Goal: Information Seeking & Learning: Learn about a topic

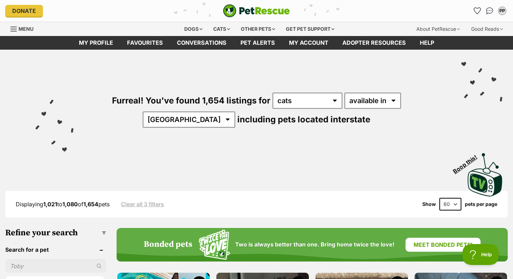
click at [451, 202] on select "20 40 60" at bounding box center [451, 204] width 22 height 13
select select "20"
click at [440, 198] on select "20 40 60" at bounding box center [451, 204] width 22 height 13
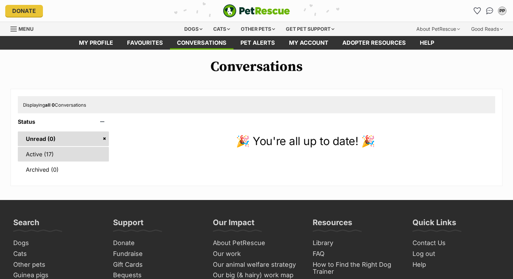
click at [42, 158] on link "Active (17)" at bounding box center [63, 154] width 91 height 15
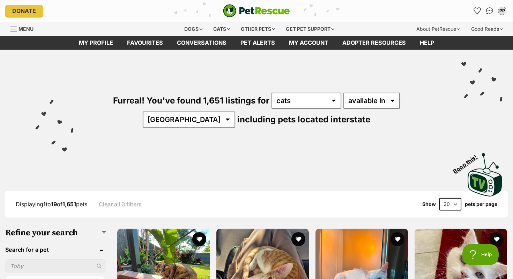
click at [452, 207] on select "20 40 60" at bounding box center [451, 204] width 22 height 13
select select "60"
click at [440, 198] on select "20 40 60" at bounding box center [451, 204] width 22 height 13
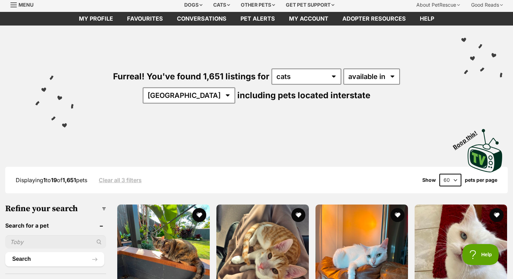
scroll to position [75, 0]
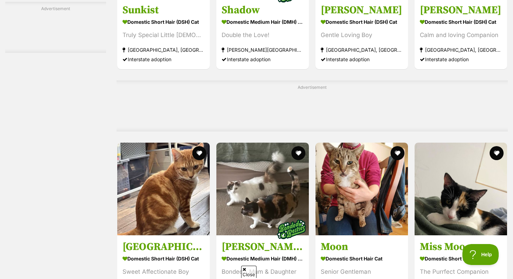
scroll to position [3184, 0]
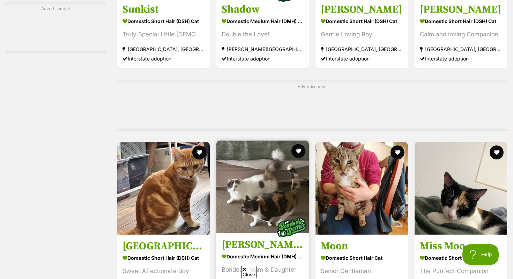
click at [264, 204] on img at bounding box center [263, 186] width 93 height 93
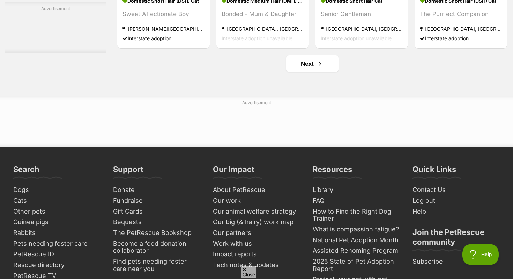
scroll to position [3438, 0]
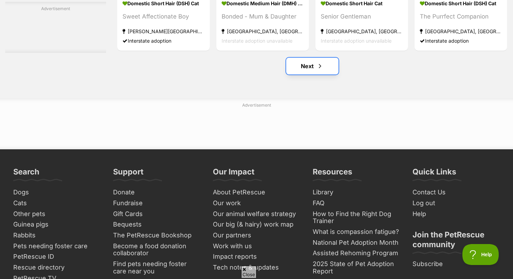
click at [311, 74] on link "Next" at bounding box center [312, 66] width 52 height 17
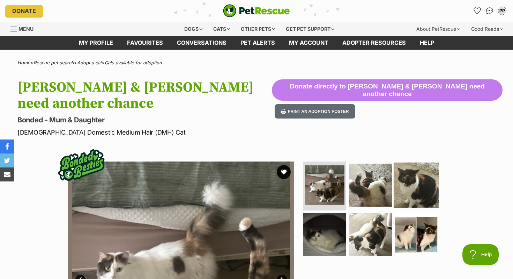
click at [408, 168] on img at bounding box center [416, 184] width 45 height 45
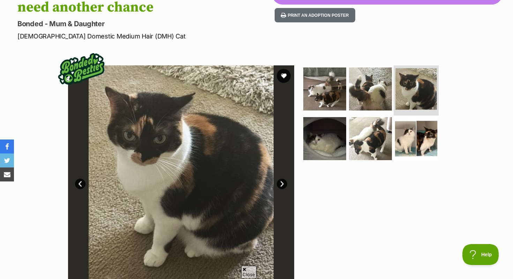
scroll to position [96, 0]
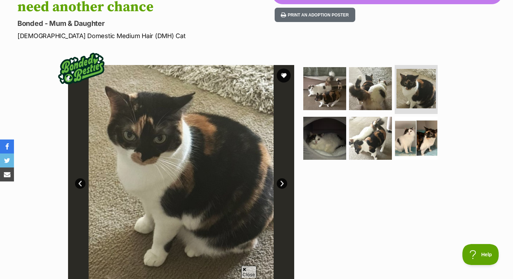
click at [391, 126] on ul at bounding box center [373, 114] width 143 height 99
click at [373, 122] on img at bounding box center [370, 137] width 45 height 45
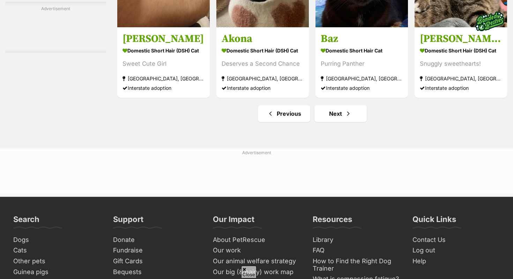
scroll to position [3282, 0]
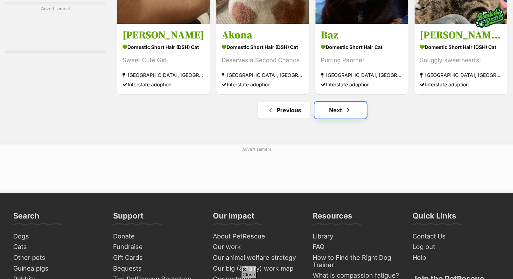
click at [350, 114] on span "Next page" at bounding box center [348, 110] width 7 height 8
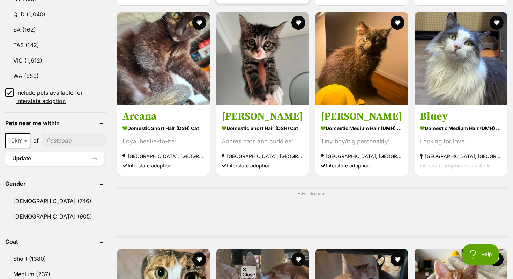
scroll to position [431, 0]
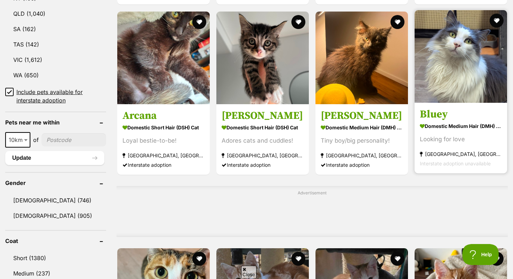
click at [459, 87] on img at bounding box center [461, 56] width 93 height 93
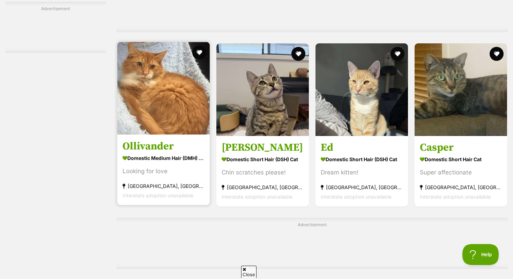
scroll to position [1288, 0]
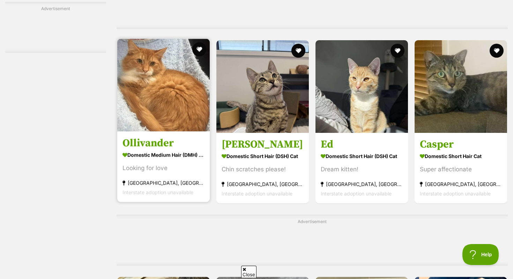
click at [161, 90] on img at bounding box center [163, 85] width 93 height 93
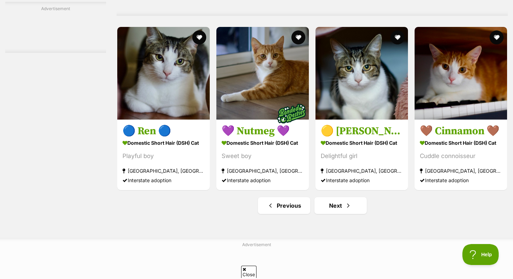
scroll to position [3232, 0]
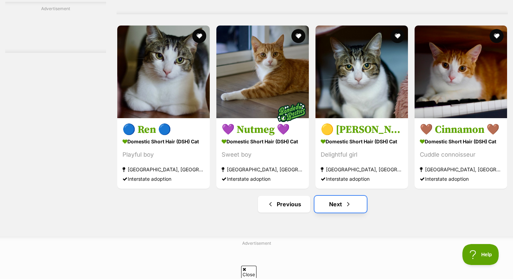
click at [335, 210] on link "Next" at bounding box center [341, 204] width 52 height 17
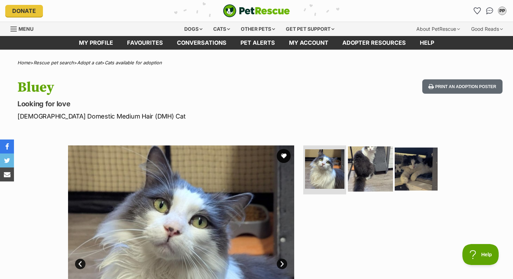
click at [361, 168] on img at bounding box center [370, 168] width 45 height 45
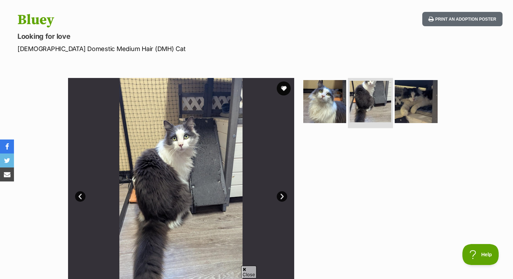
scroll to position [74, 0]
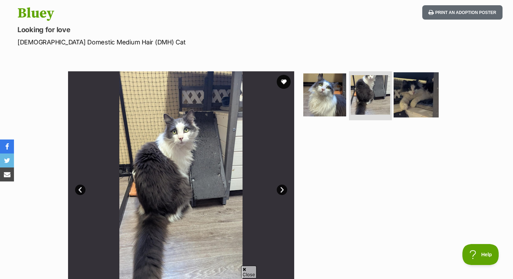
click at [430, 85] on img at bounding box center [416, 94] width 45 height 45
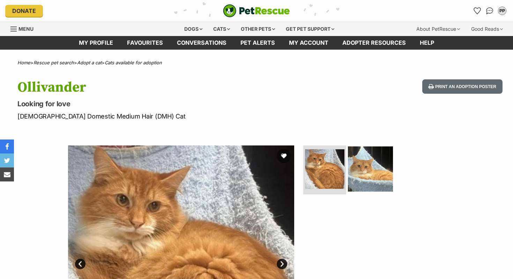
click at [379, 178] on img at bounding box center [370, 168] width 45 height 45
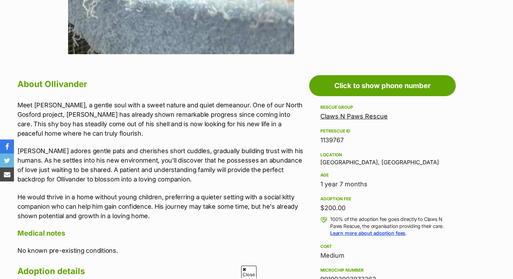
scroll to position [318, 0]
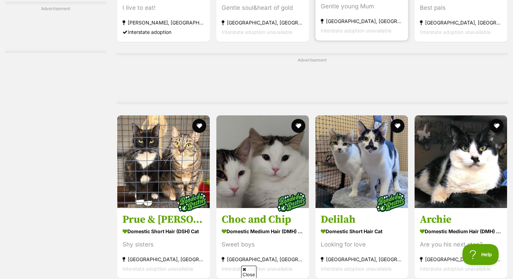
scroll to position [3157, 0]
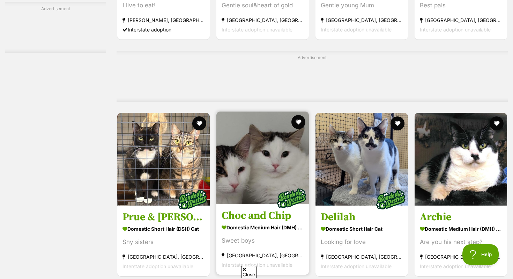
click at [276, 210] on img at bounding box center [291, 198] width 35 height 35
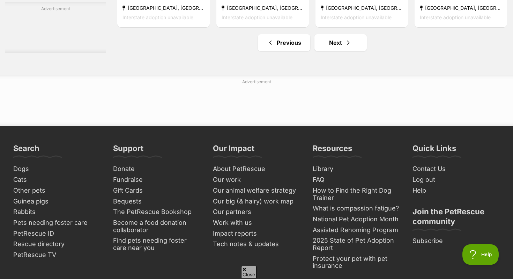
scroll to position [3404, 0]
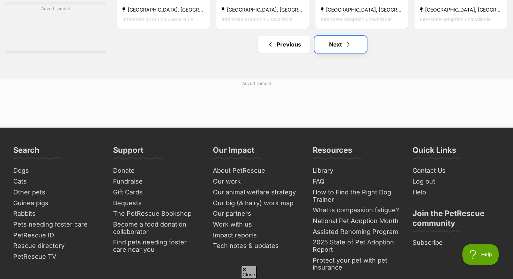
click at [325, 53] on link "Next" at bounding box center [341, 44] width 52 height 17
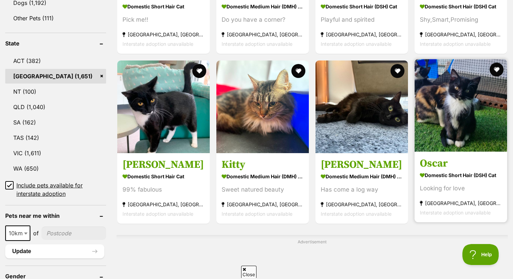
click at [448, 100] on img at bounding box center [461, 105] width 93 height 93
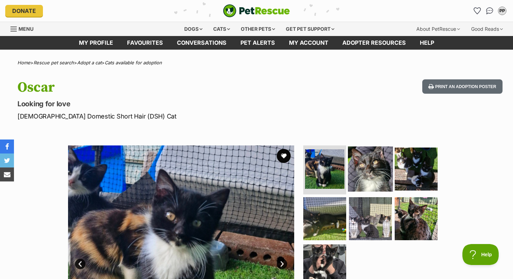
click at [379, 176] on img at bounding box center [370, 168] width 45 height 45
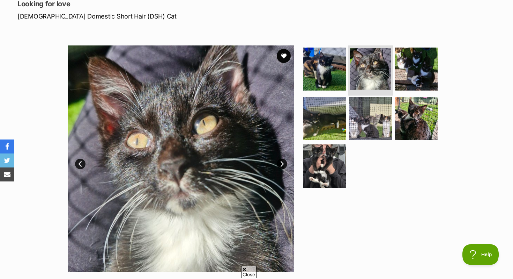
scroll to position [101, 0]
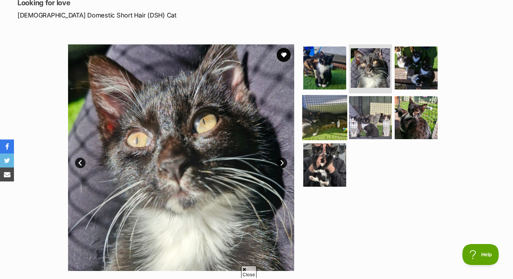
click at [335, 112] on img at bounding box center [324, 117] width 45 height 45
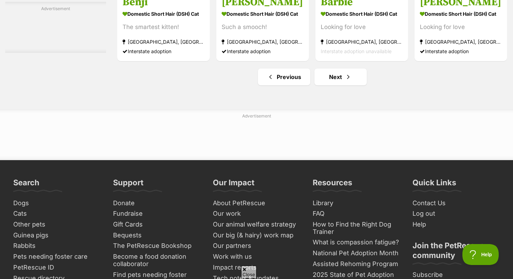
scroll to position [3316, 0]
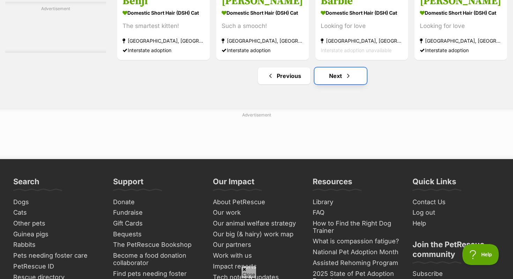
click at [338, 84] on link "Next" at bounding box center [341, 75] width 52 height 17
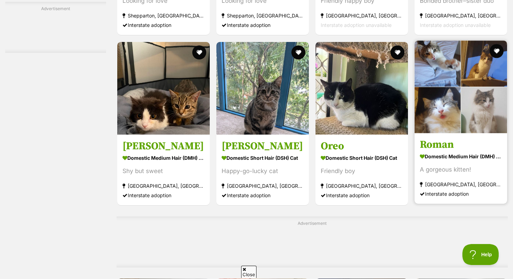
scroll to position [2325, 0]
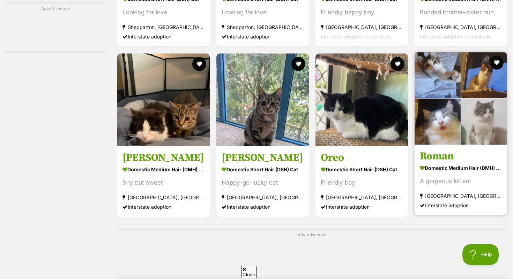
click at [448, 155] on link "Roman Domestic Medium Hair (DMH) Cat A gorgeous kitten! Wollongong, NSW Interst…" at bounding box center [461, 179] width 93 height 71
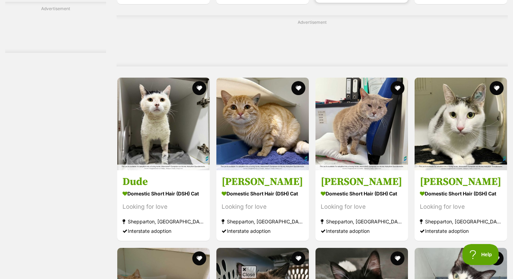
scroll to position [2775, 0]
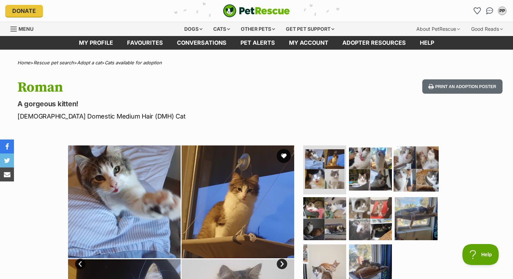
click at [421, 168] on img at bounding box center [416, 168] width 45 height 45
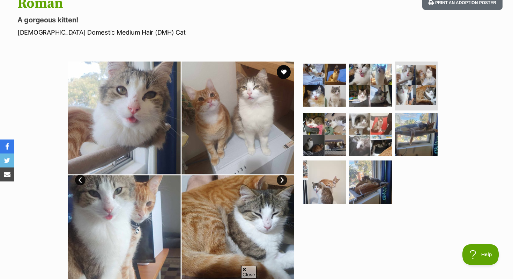
click at [376, 110] on ul at bounding box center [373, 134] width 143 height 146
click at [362, 119] on img at bounding box center [370, 134] width 45 height 45
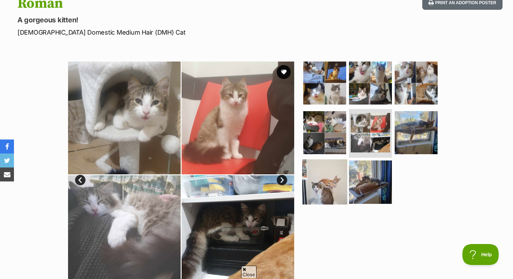
click at [321, 186] on img at bounding box center [324, 181] width 45 height 45
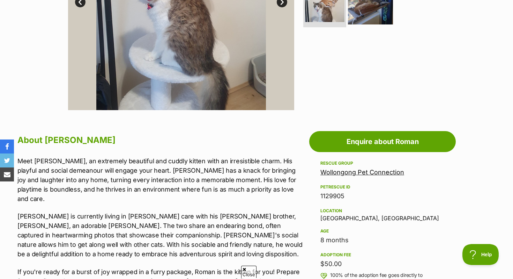
scroll to position [262, 0]
